Goal: Find specific page/section: Find specific page/section

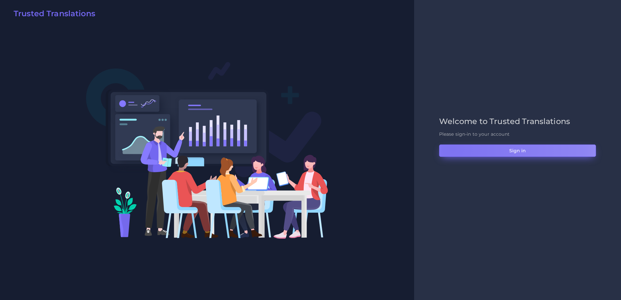
click at [453, 148] on button "Sign in" at bounding box center [517, 150] width 157 height 12
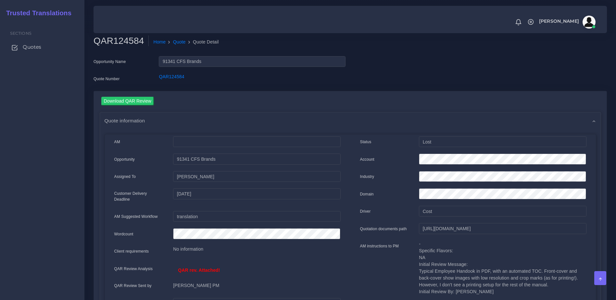
click at [33, 52] on link "Quotes" at bounding box center [42, 47] width 75 height 14
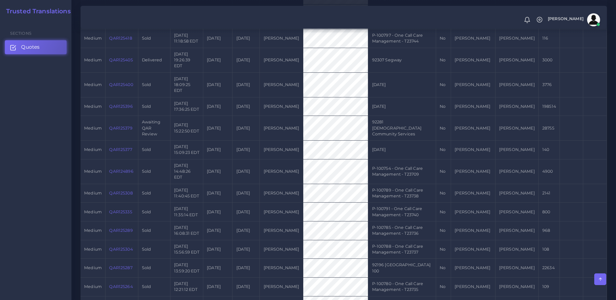
scroll to position [493, 0]
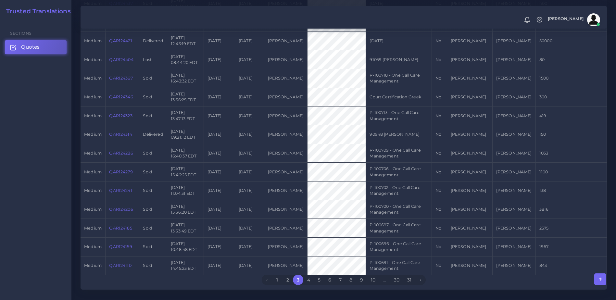
scroll to position [478, 0]
click at [287, 278] on link "2" at bounding box center [287, 281] width 10 height 10
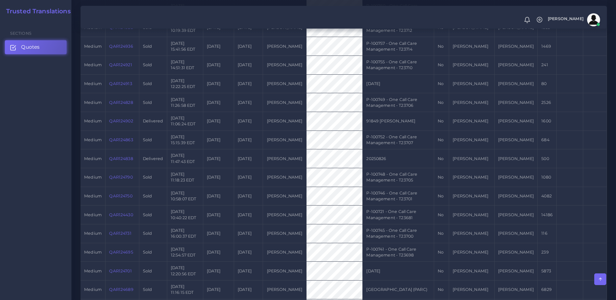
scroll to position [437, 0]
click at [121, 212] on link "QAR124430" at bounding box center [121, 214] width 24 height 5
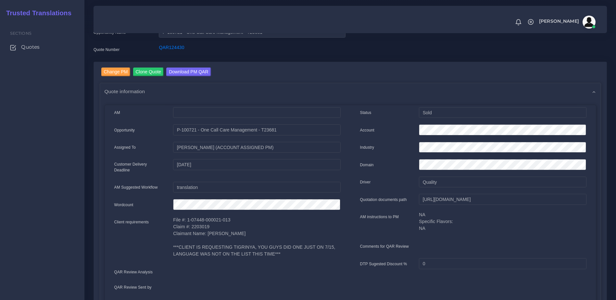
scroll to position [32, 0]
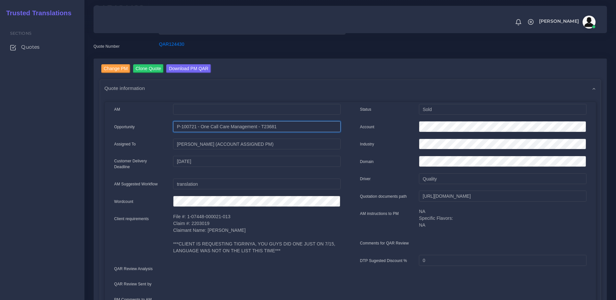
click at [269, 128] on input "P-100721 - One Call Care Management - T23681" at bounding box center [256, 126] width 167 height 11
